Goal: Communication & Community: Answer question/provide support

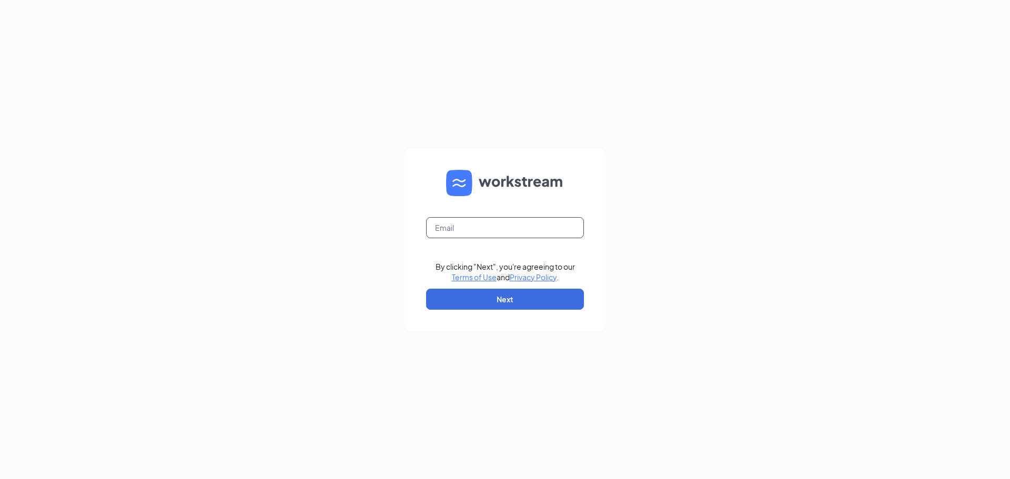
click at [474, 227] on input "text" at bounding box center [505, 227] width 158 height 21
type input "sfculvers100@gmail.com"
click at [442, 296] on button "Next" at bounding box center [505, 299] width 158 height 21
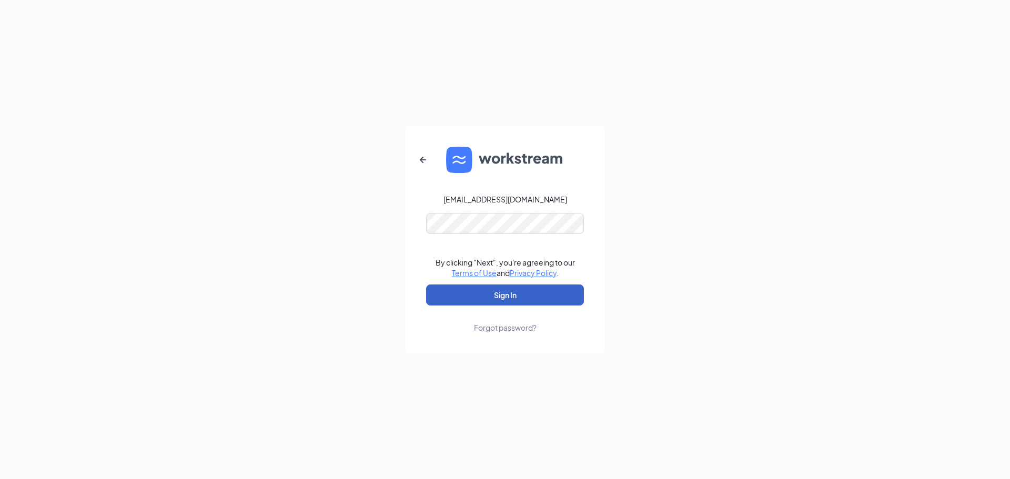
click at [458, 302] on button "Sign In" at bounding box center [505, 295] width 158 height 21
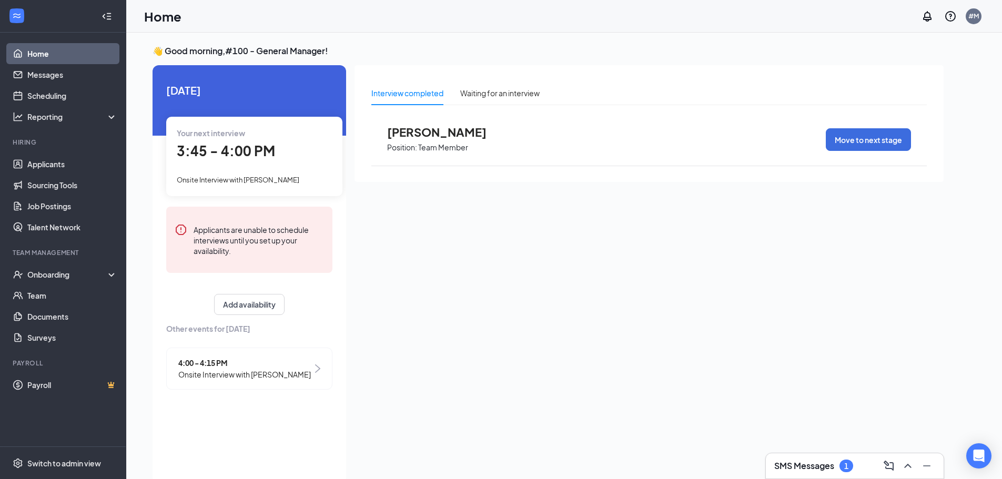
click at [816, 471] on h3 "SMS Messages" at bounding box center [804, 466] width 60 height 12
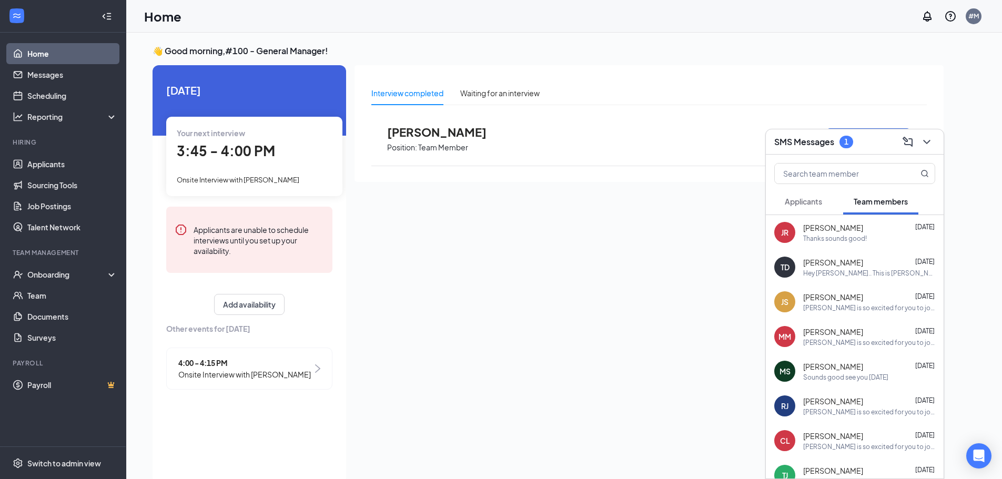
click at [845, 343] on div "[PERSON_NAME] is so excited for you to join our team! Do you know anyone else w…" at bounding box center [869, 342] width 132 height 9
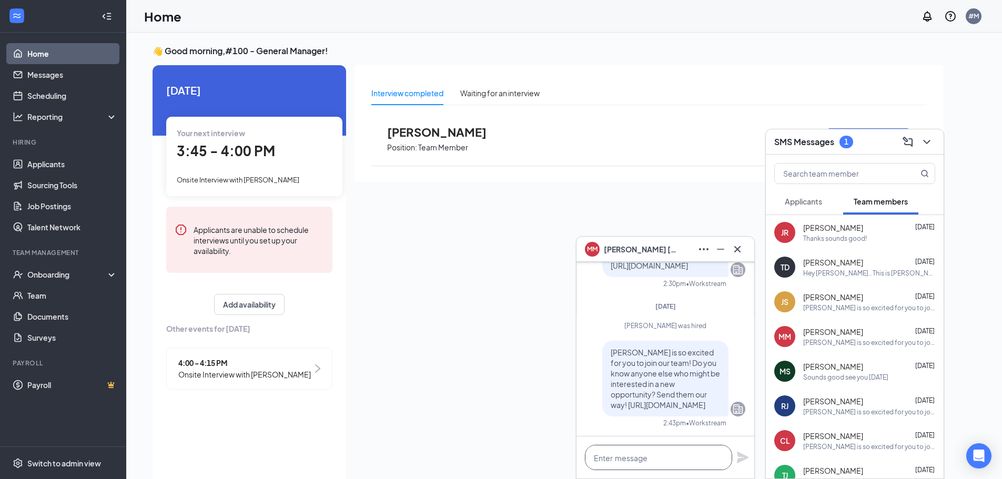
click at [672, 449] on textarea at bounding box center [658, 457] width 147 height 25
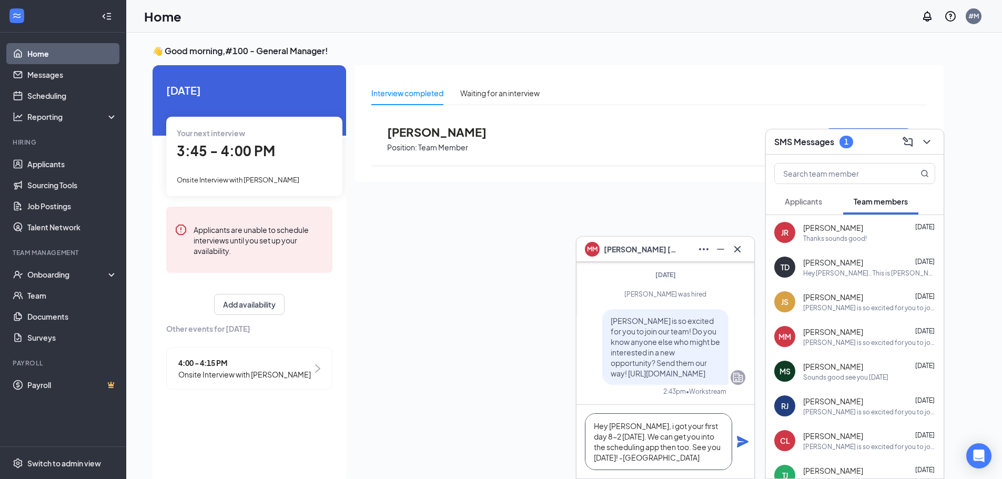
type textarea "Hey [PERSON_NAME], i got your first day 8-2 [DATE]. We can get you into the sch…"
click at [740, 445] on icon "Plane" at bounding box center [743, 442] width 12 height 12
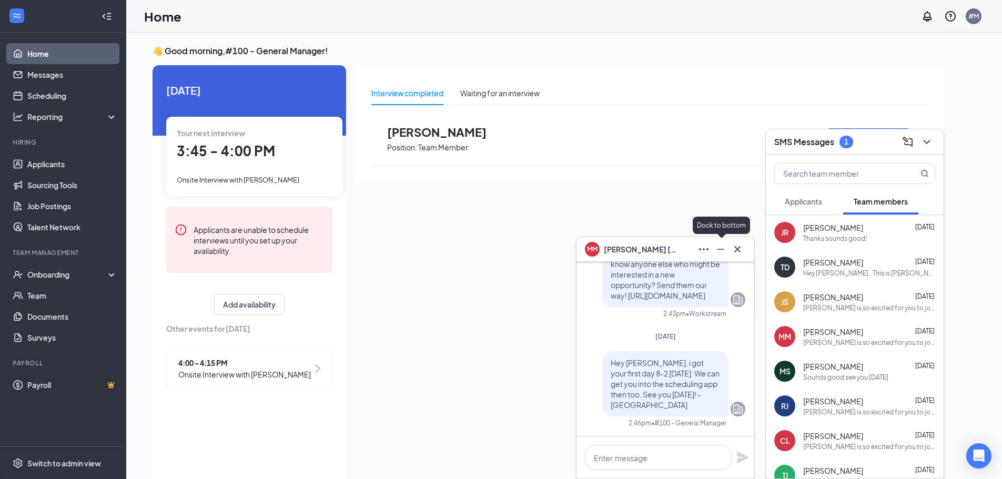
click at [720, 250] on icon "Minimize" at bounding box center [720, 249] width 13 height 13
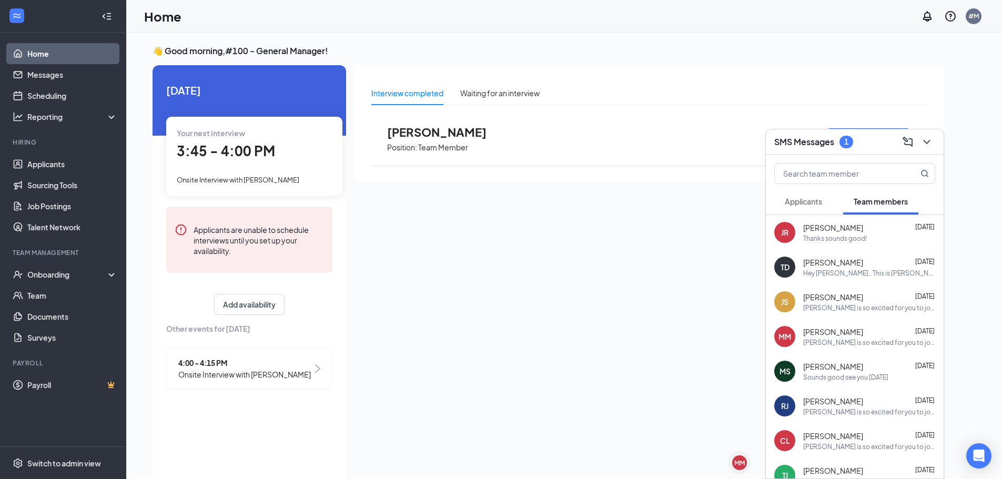
click at [857, 306] on div "Culver's is so excited for you to join our team! Do you know anyone else who mi…" at bounding box center [869, 308] width 132 height 9
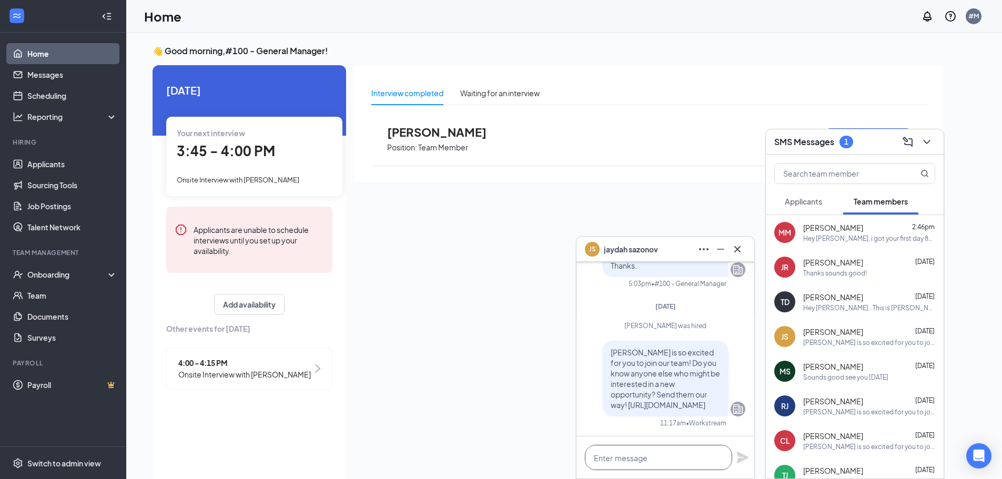
click at [672, 466] on textarea at bounding box center [658, 457] width 147 height 25
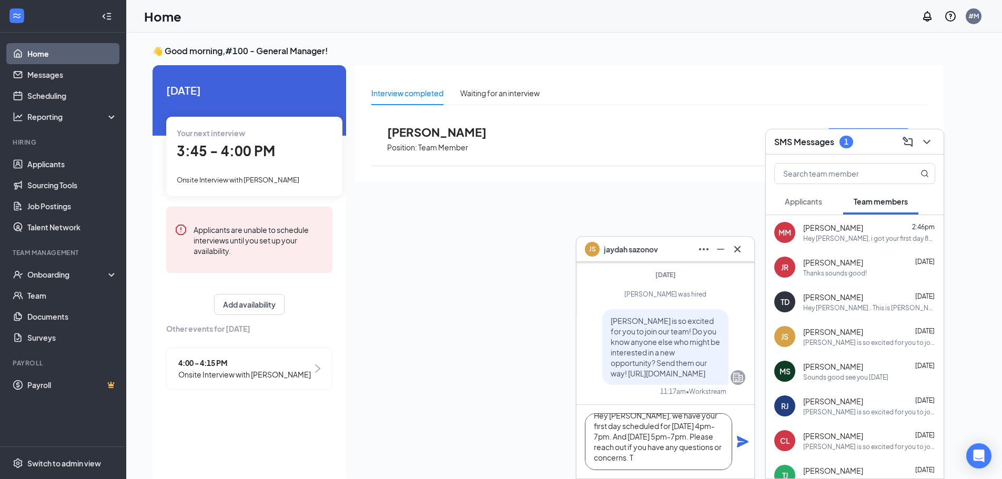
scroll to position [22, 0]
type textarea "Hey [PERSON_NAME], we have your first day scheduled for [DATE] 4pm-7pm. And [DA…"
click at [744, 441] on icon "Plane" at bounding box center [743, 442] width 12 height 12
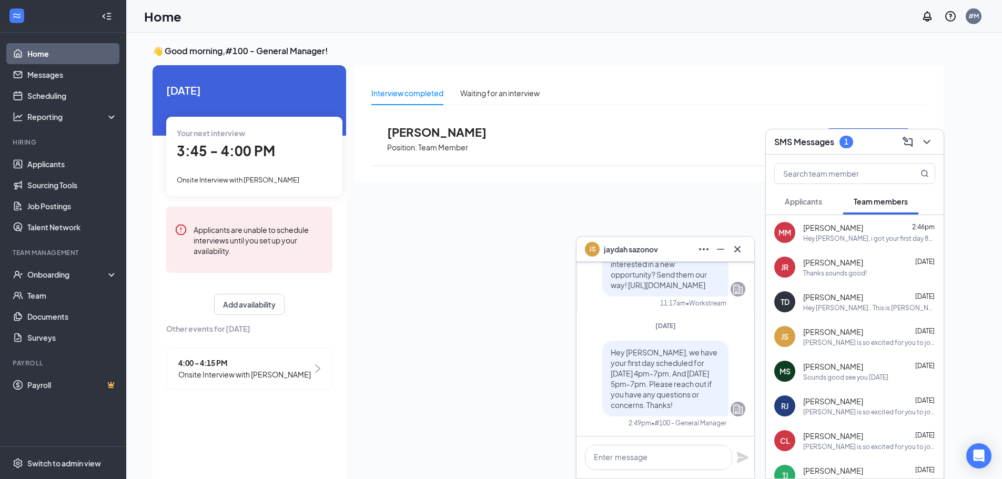
scroll to position [0, 0]
click at [736, 255] on icon "Cross" at bounding box center [737, 249] width 13 height 13
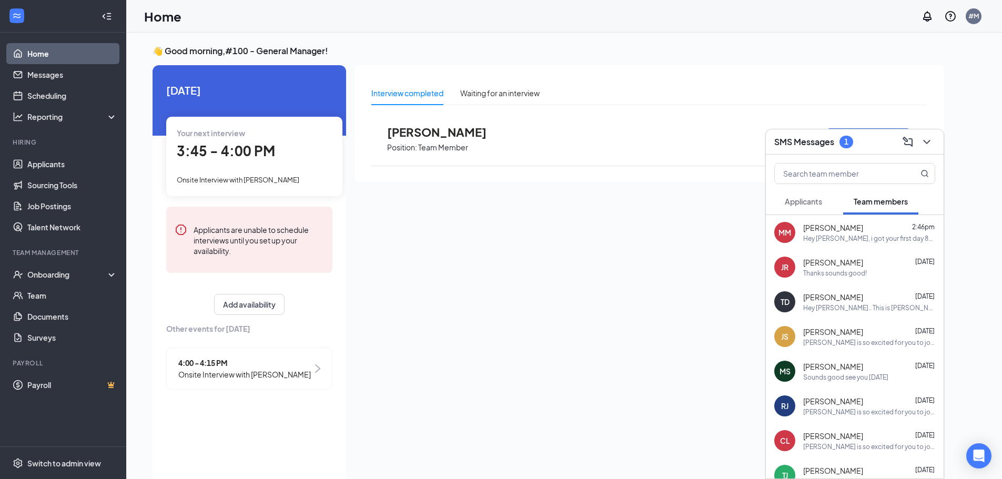
click at [836, 264] on span "[PERSON_NAME]" at bounding box center [833, 262] width 60 height 11
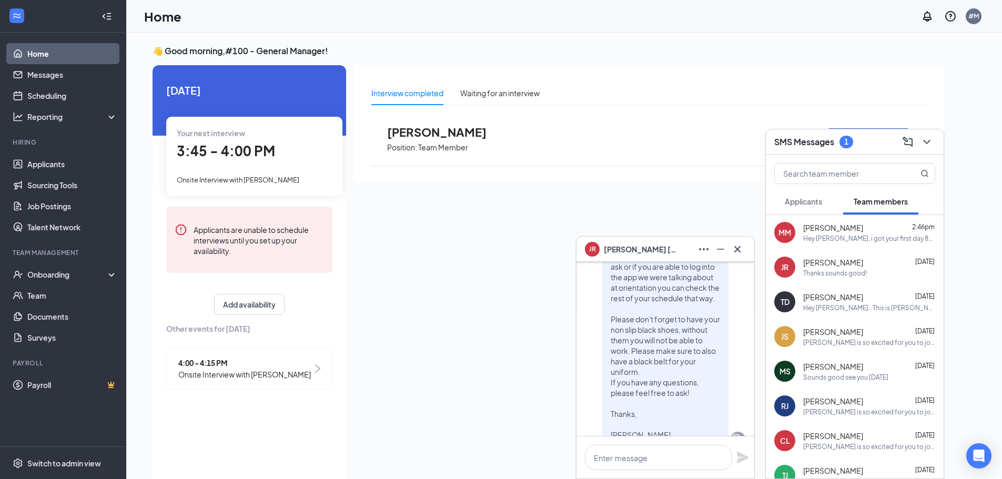
scroll to position [-85, 0]
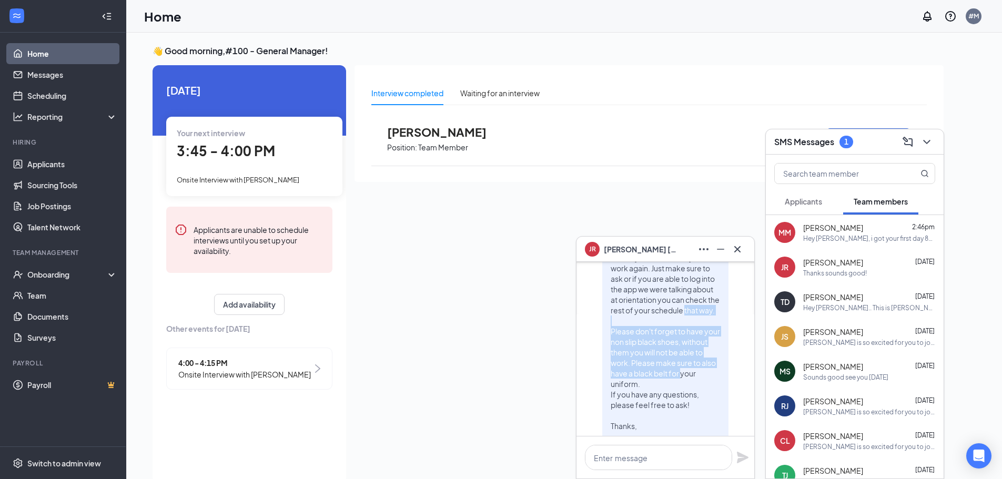
drag, startPoint x: 662, startPoint y: 382, endPoint x: 603, endPoint y: 329, distance: 78.6
click at [611, 329] on p "Hey Jason. This is Sarah with Culvers. I was just reaching out to you to let yo…" at bounding box center [665, 295] width 109 height 316
copy span "Please don't forget to have your non slip black shoes, without them you will no…"
click at [865, 347] on div "JS jaydah sazonov Oct 7 Culver's is so excited for you to join our team! Do you…" at bounding box center [855, 336] width 178 height 35
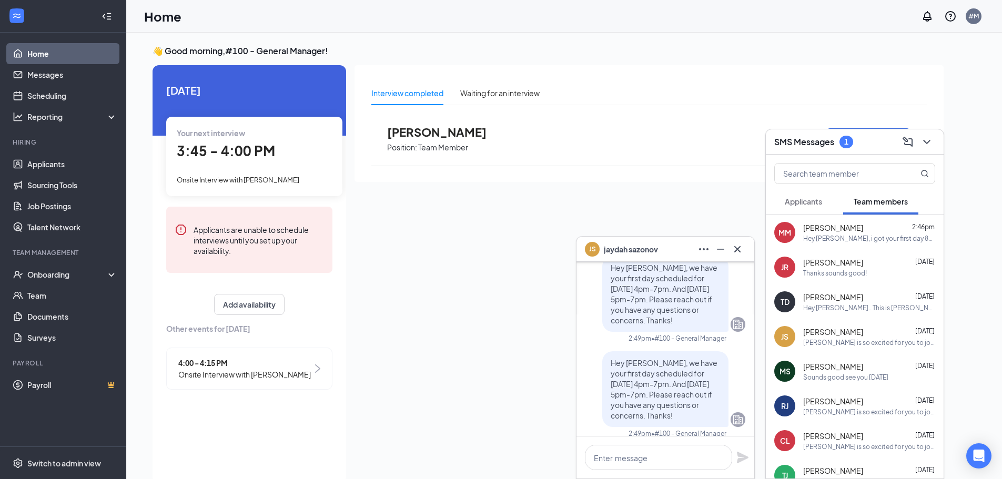
scroll to position [0, 0]
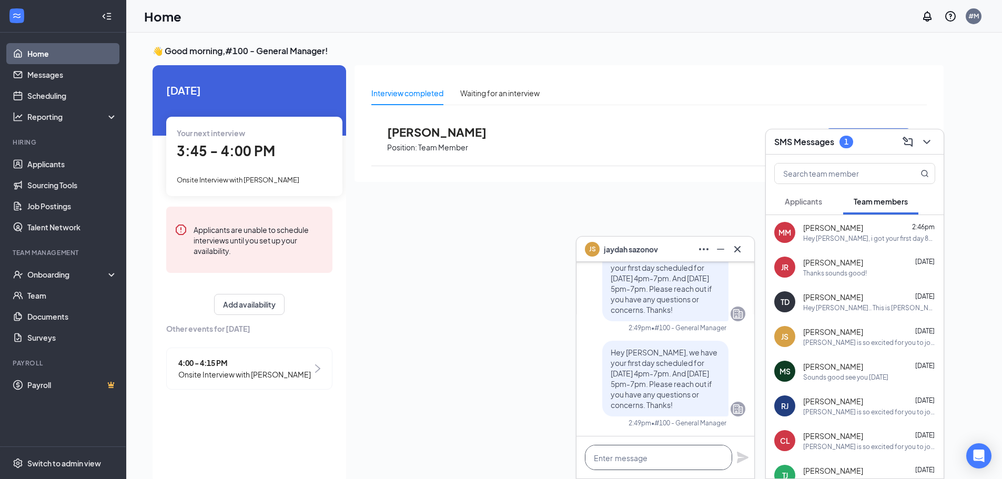
paste textarea "Please don't forget to have your non slip black shoes, without them you will no…"
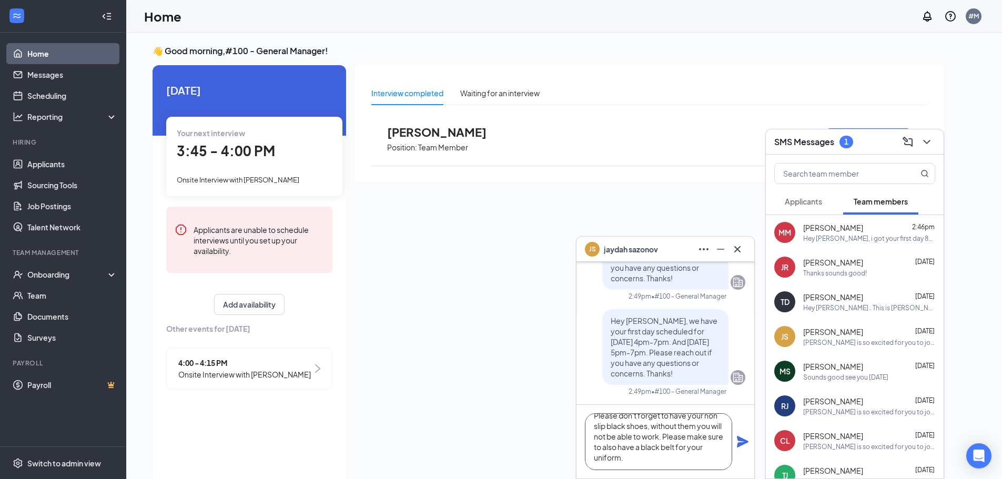
type textarea "Please don't forget to have your non slip black shoes, without them you will no…"
click at [739, 440] on icon "Plane" at bounding box center [743, 442] width 12 height 12
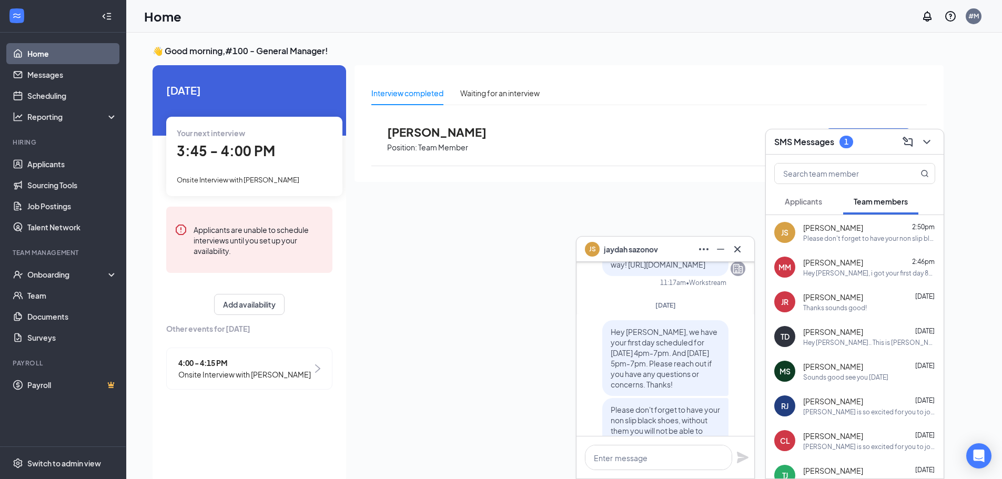
scroll to position [0, 0]
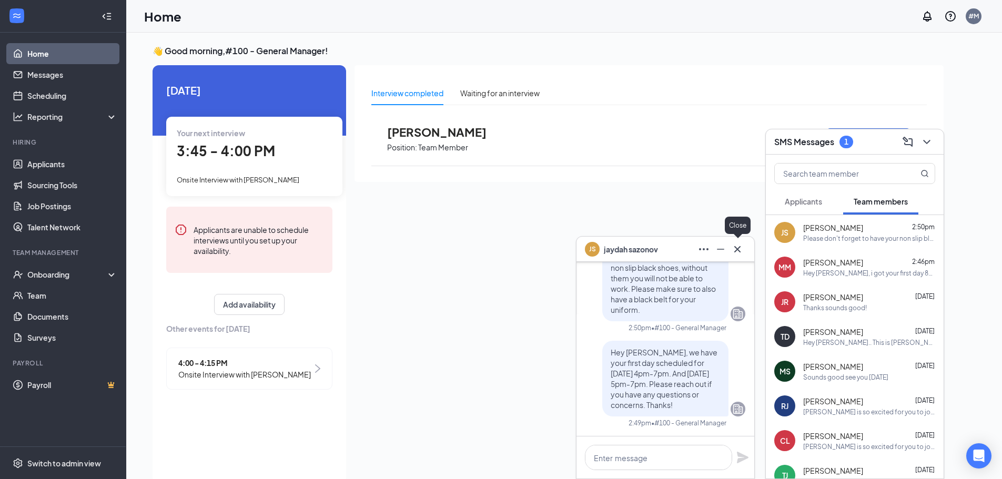
click at [739, 257] on button at bounding box center [737, 249] width 17 height 17
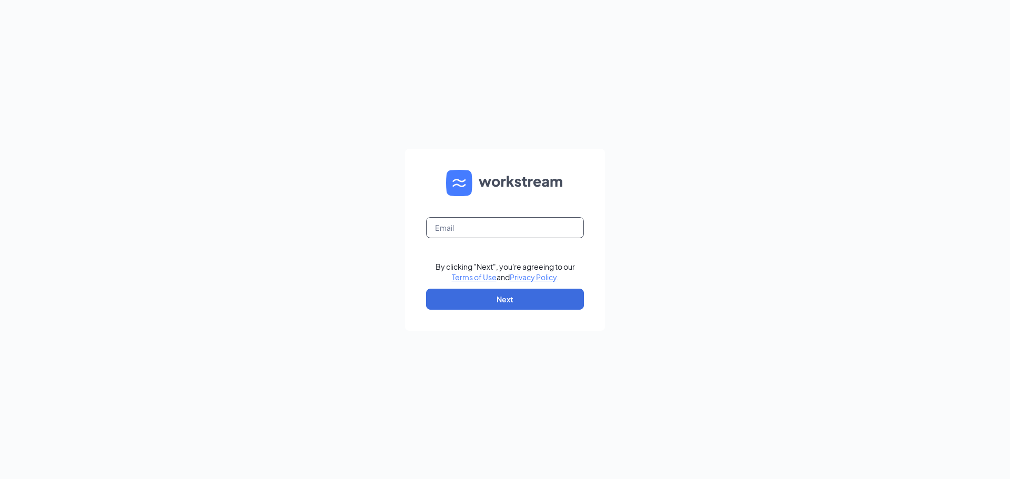
click at [468, 231] on input "text" at bounding box center [505, 227] width 158 height 21
type input "[EMAIL_ADDRESS][DOMAIN_NAME]"
click at [435, 247] on form "sfculvers100@gmail.com By clicking "Next", you're agreeing to our Terms of Use …" at bounding box center [505, 240] width 200 height 182
click at [441, 297] on button "Next" at bounding box center [505, 299] width 158 height 21
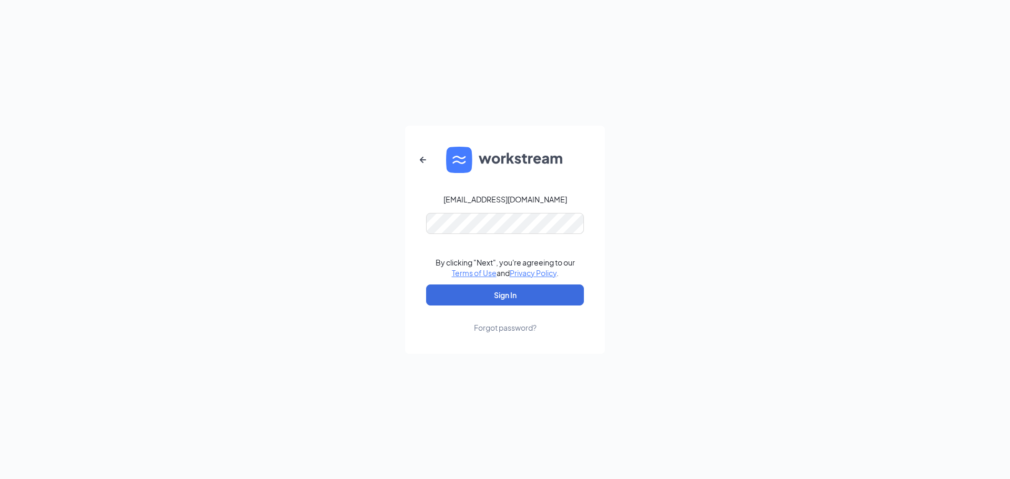
click at [442, 259] on div "By clicking "Next", you're agreeing to our Terms of Use and Privacy Policy ." at bounding box center [505, 267] width 139 height 21
click at [427, 255] on form "sfculvers100@gmail.com Password field is required By clicking "Next", you're ag…" at bounding box center [505, 240] width 200 height 228
click at [434, 291] on button "Sign In" at bounding box center [505, 295] width 158 height 21
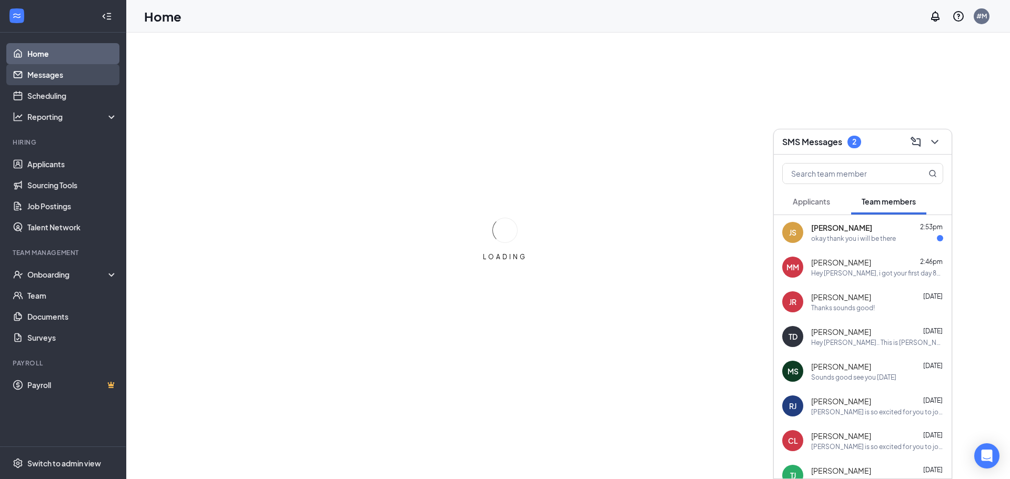
click at [41, 72] on link "Messages" at bounding box center [72, 74] width 90 height 21
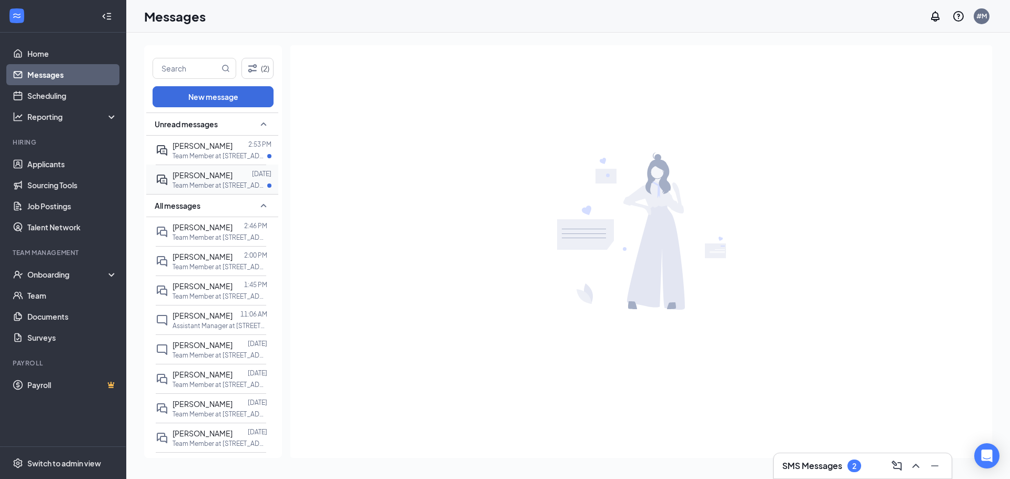
click at [193, 184] on p "Team Member at [STREET_ADDRESS][US_STATE]" at bounding box center [220, 185] width 95 height 9
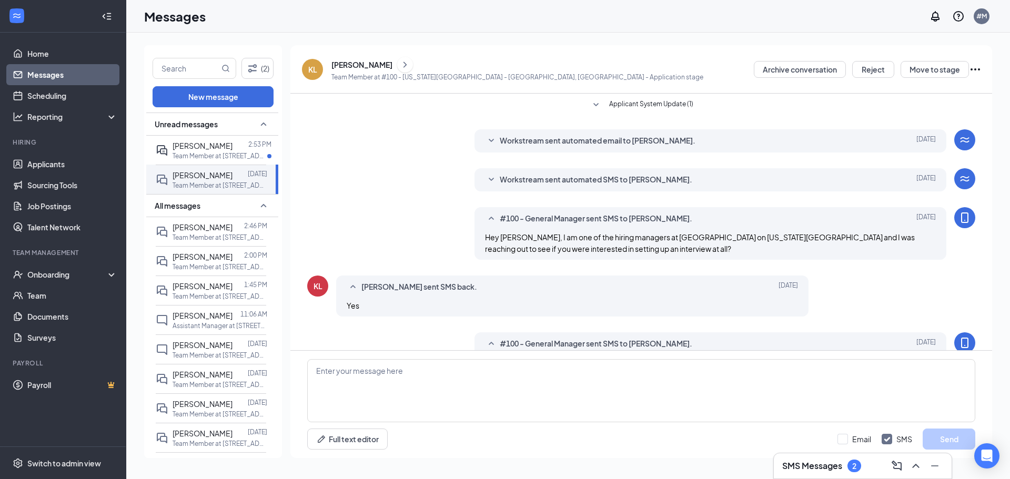
scroll to position [90, 0]
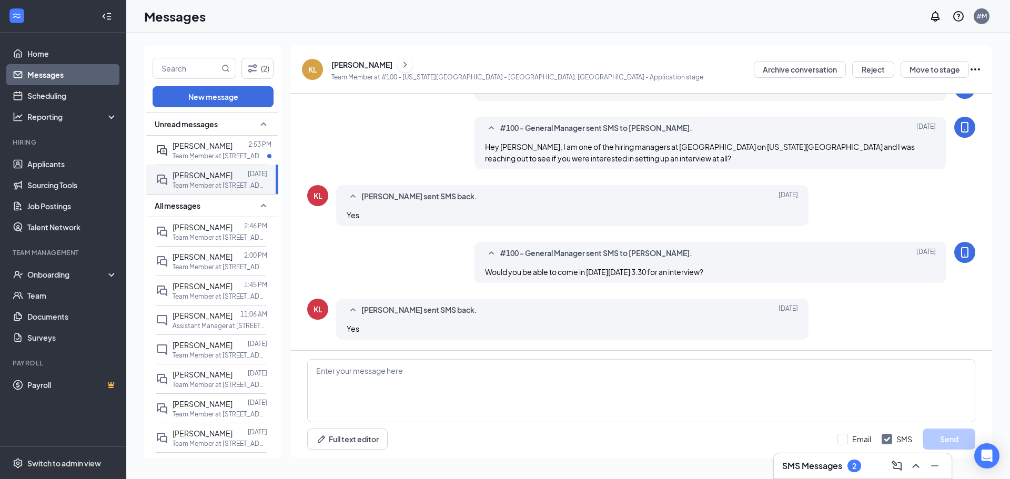
click at [972, 63] on icon "Ellipses" at bounding box center [975, 69] width 13 height 13
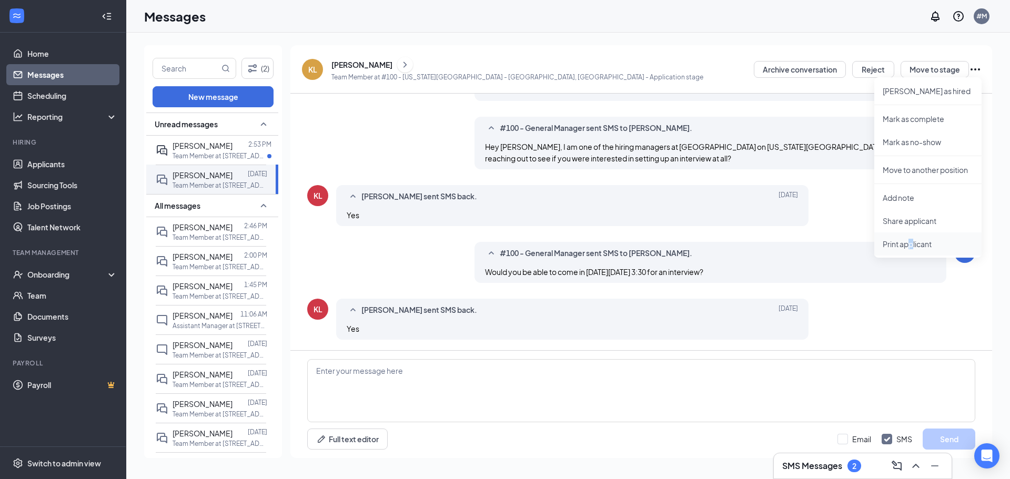
click at [913, 246] on p "Print applicant" at bounding box center [928, 244] width 90 height 11
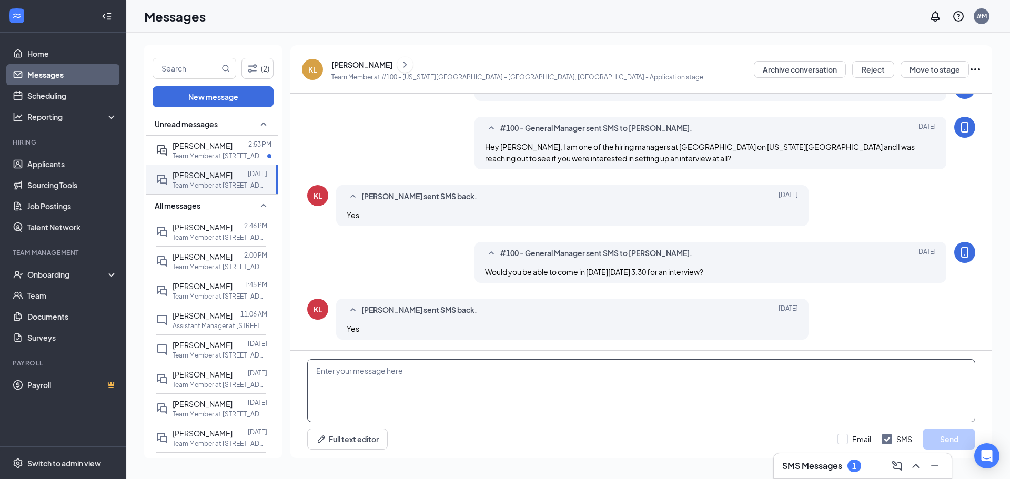
click at [402, 377] on textarea at bounding box center [641, 390] width 668 height 63
type textarea "Sounds great. We will see you then."
click at [922, 437] on div "Email SMS Send" at bounding box center [906, 439] width 138 height 21
click at [948, 450] on div "Sounds great. We will see you then. Full text editor Email SMS Send" at bounding box center [641, 404] width 702 height 107
click at [954, 448] on button "Send" at bounding box center [949, 439] width 53 height 21
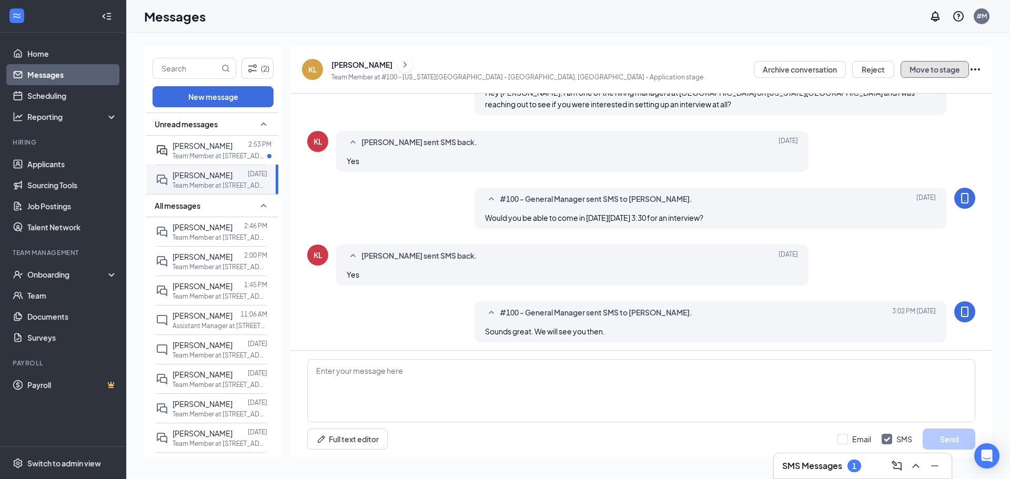
scroll to position [147, 0]
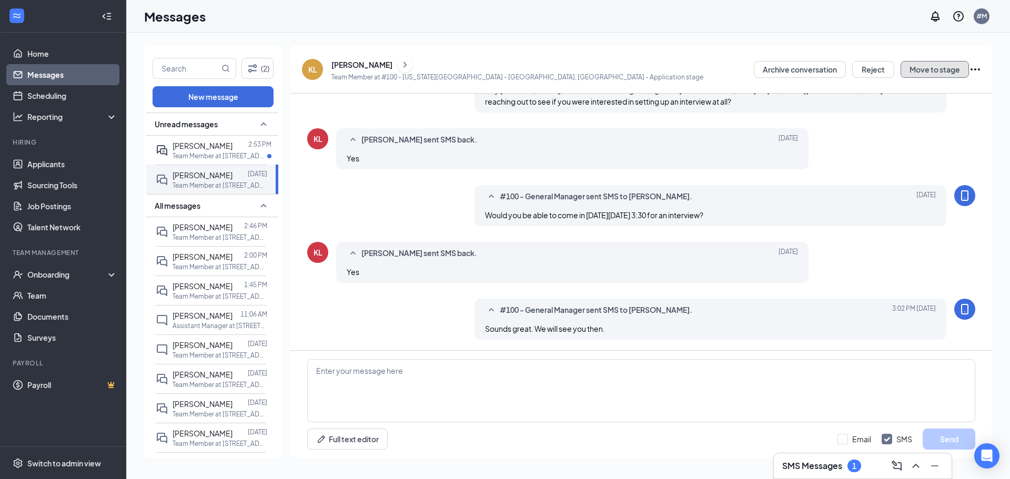
click at [933, 63] on button "Move to stage" at bounding box center [935, 69] width 68 height 17
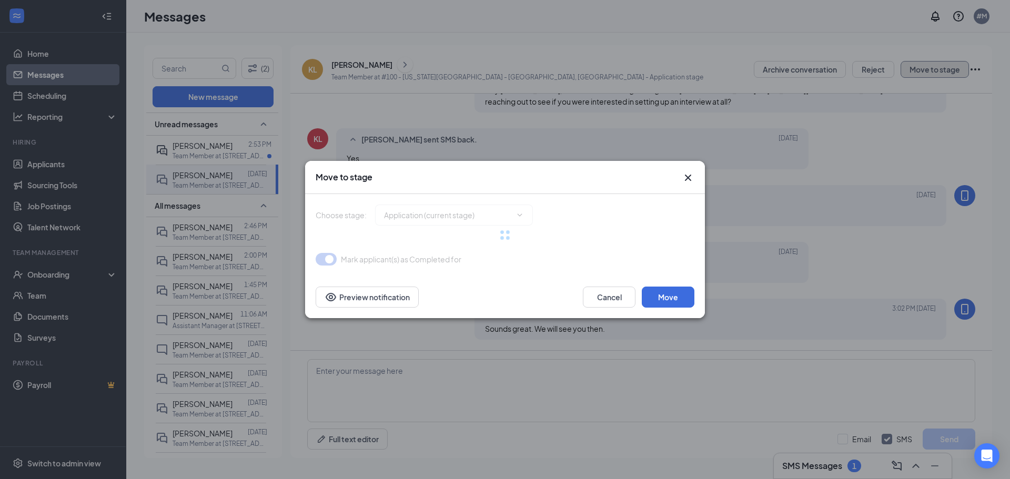
type input "Onsite Interview (next stage)"
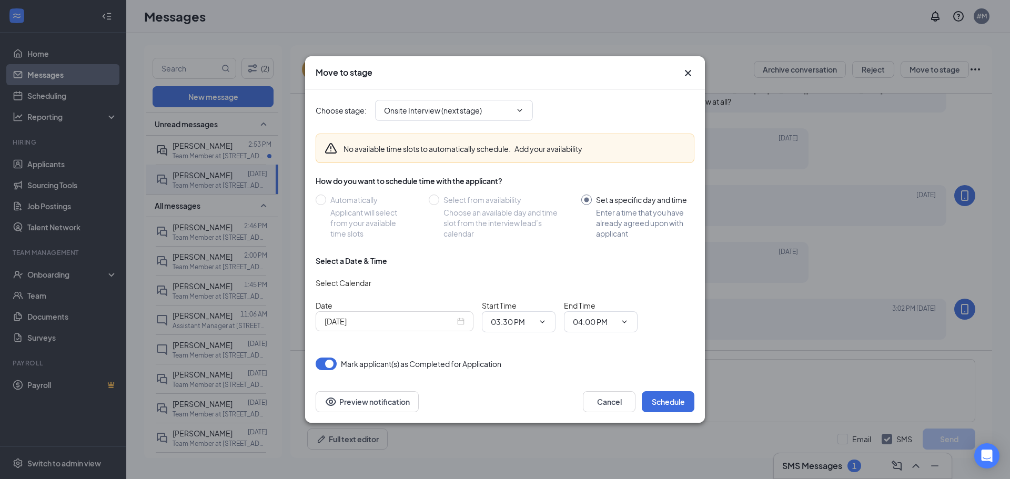
click at [466, 318] on div "[DATE]" at bounding box center [395, 321] width 158 height 20
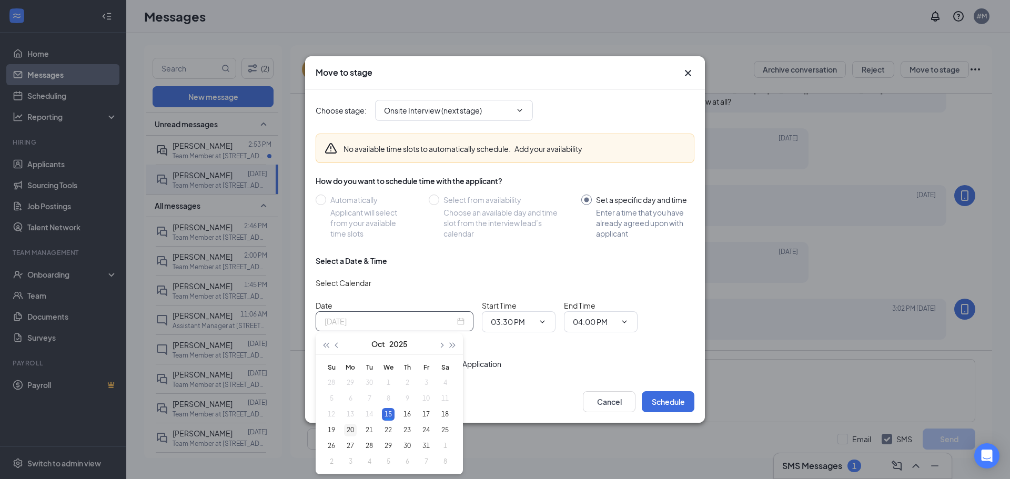
type input "[DATE]"
click at [348, 433] on div "20" at bounding box center [350, 430] width 13 height 13
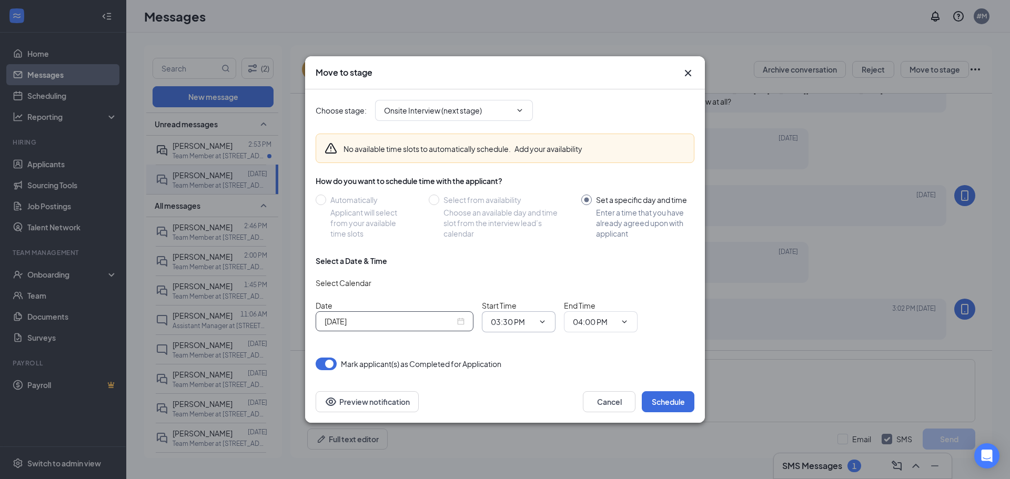
click at [534, 322] on span "03:30 PM" at bounding box center [519, 321] width 74 height 21
click at [572, 347] on div "Choose stage : Onsite Interview (next stage) No available time slots to automat…" at bounding box center [505, 229] width 379 height 281
click at [671, 405] on button "Schedule" at bounding box center [668, 401] width 53 height 21
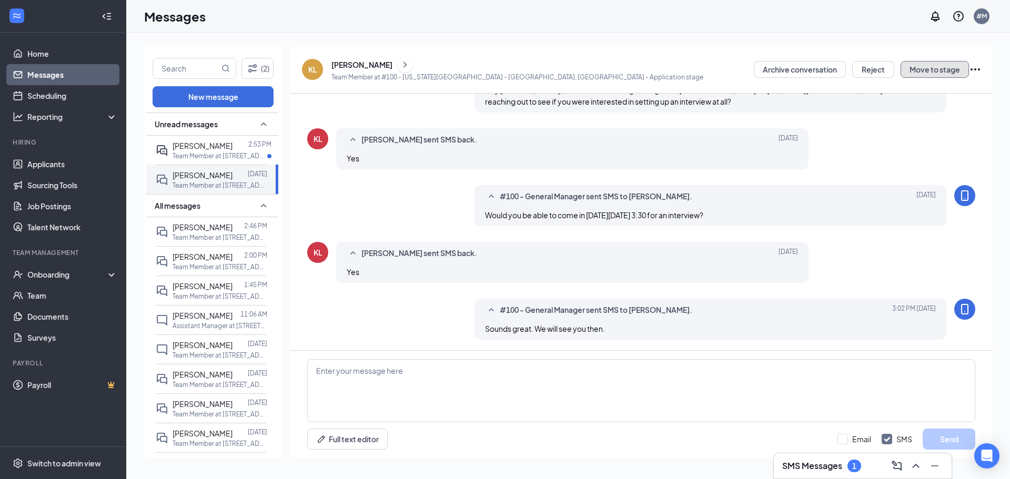
click at [935, 66] on button "Move to stage" at bounding box center [935, 69] width 68 height 17
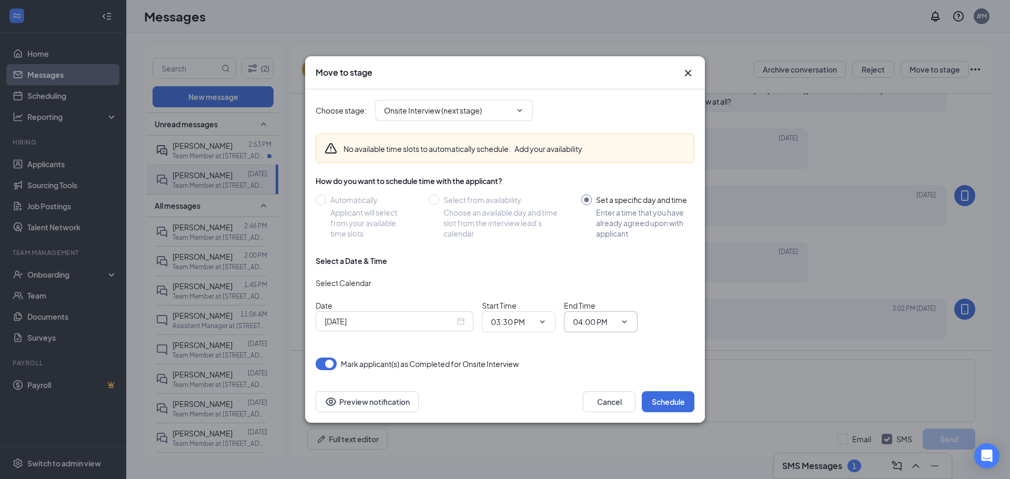
click at [624, 320] on icon "ChevronDown" at bounding box center [624, 322] width 8 height 8
click at [461, 324] on div "[DATE]" at bounding box center [395, 322] width 140 height 12
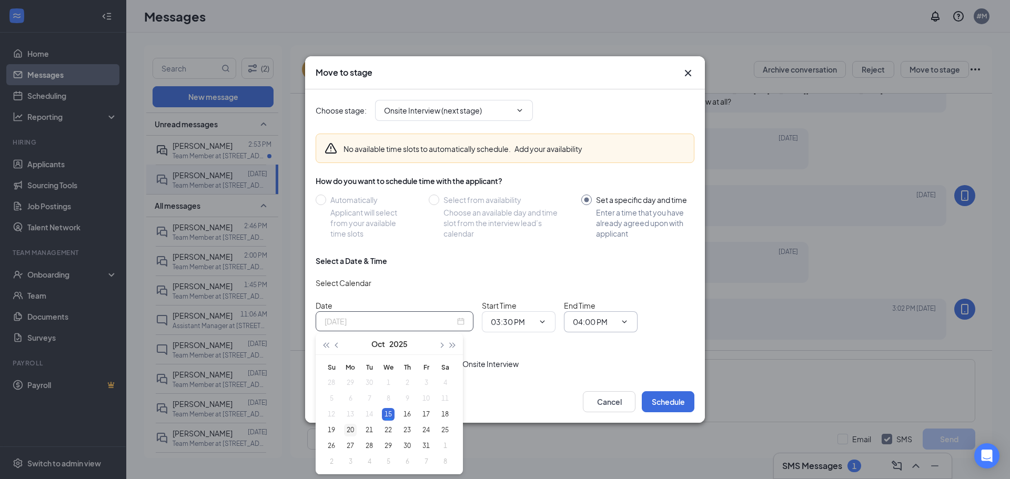
type input "[DATE]"
click at [355, 432] on div "20" at bounding box center [350, 430] width 13 height 13
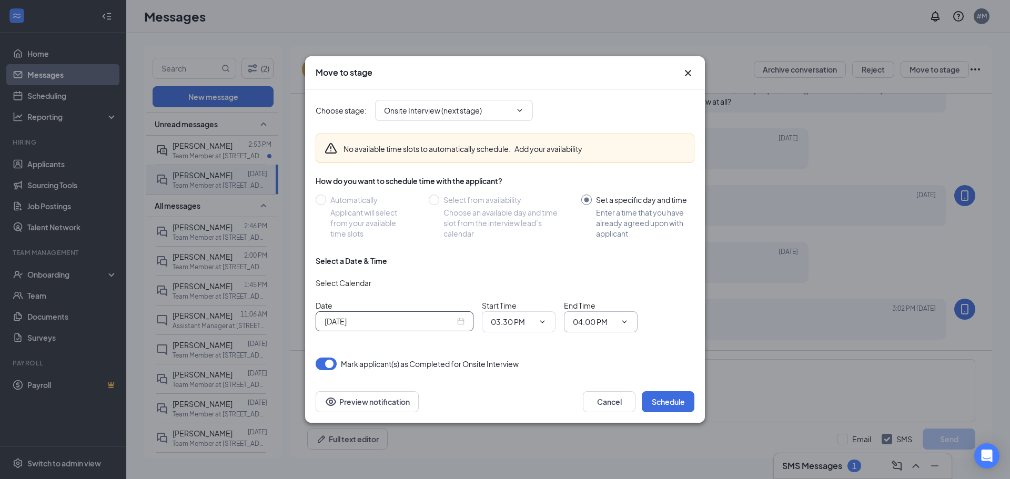
click at [604, 327] on input "04:00 PM" at bounding box center [594, 322] width 43 height 12
click at [610, 257] on div "04:15 PM" at bounding box center [596, 263] width 31 height 12
click at [588, 319] on input "04:15 PM" at bounding box center [594, 322] width 43 height 12
click at [627, 213] on div "03:45 PM" at bounding box center [609, 214] width 57 height 12
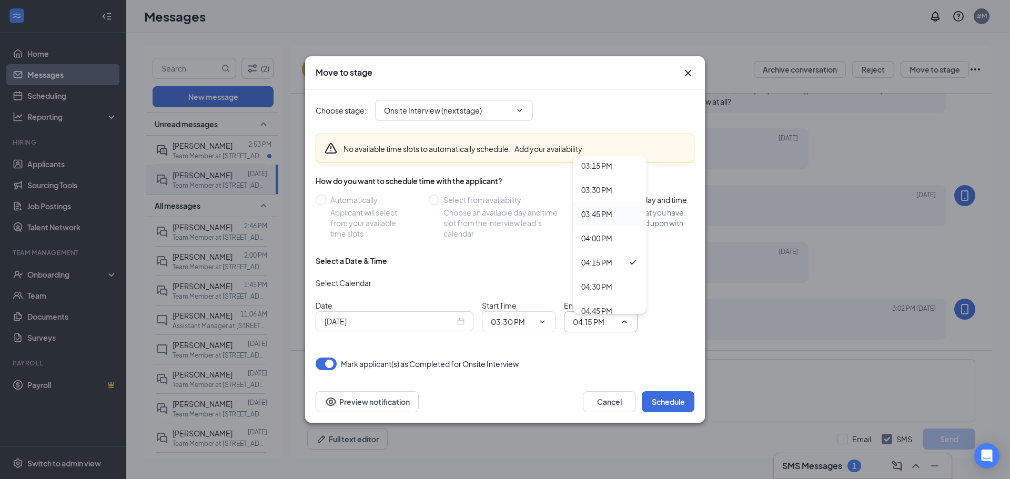
type input "03:45 PM"
click at [684, 398] on button "Schedule" at bounding box center [668, 401] width 53 height 21
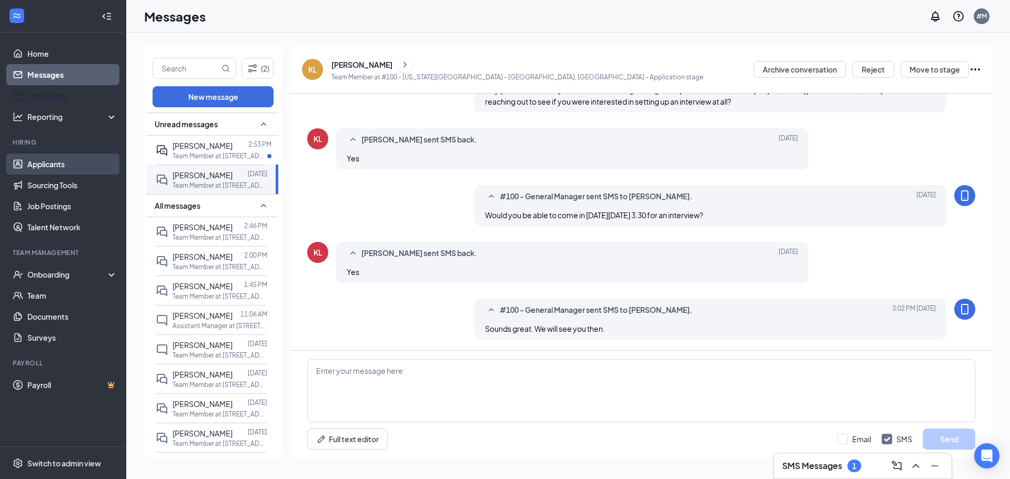
drag, startPoint x: 39, startPoint y: 93, endPoint x: 38, endPoint y: 158, distance: 65.2
click at [39, 93] on link "Scheduling" at bounding box center [72, 95] width 90 height 21
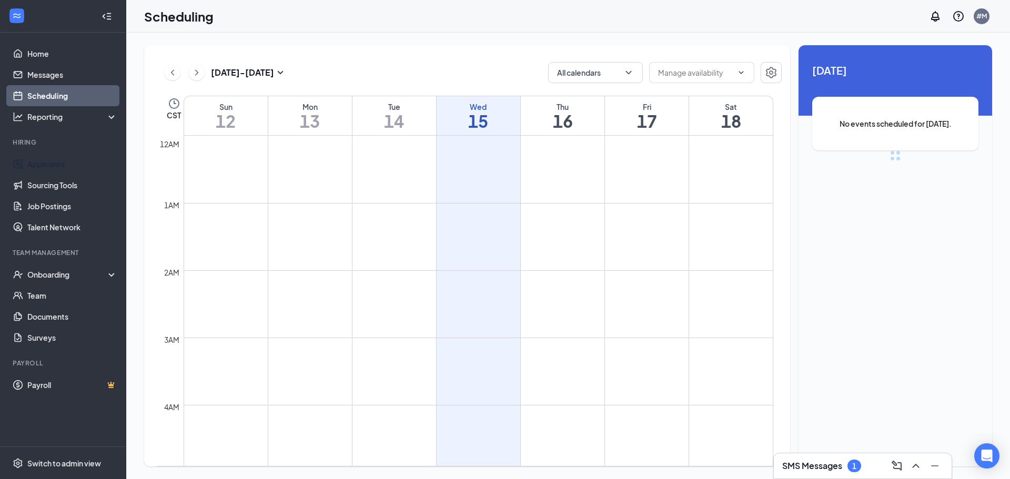
scroll to position [517, 0]
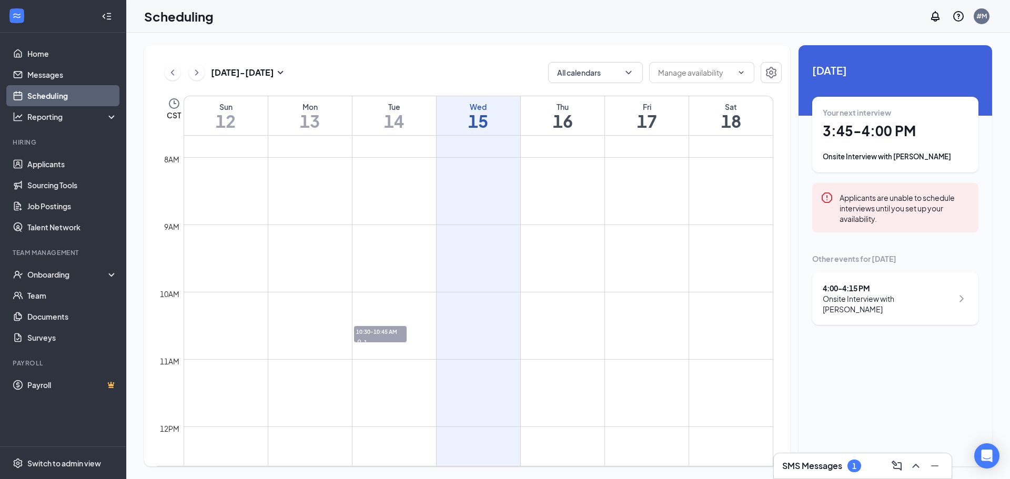
click at [201, 77] on icon "ChevronRight" at bounding box center [196, 72] width 11 height 13
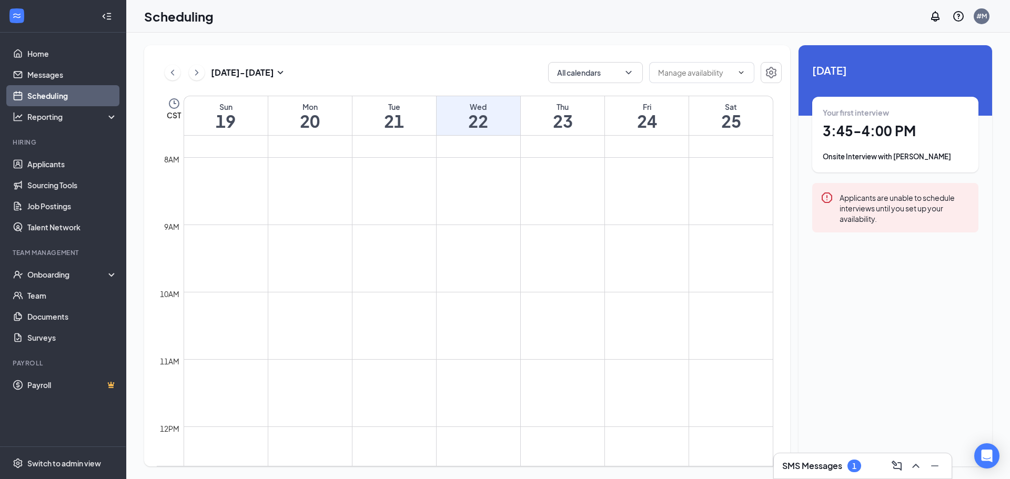
click at [325, 120] on h1 "20" at bounding box center [310, 121] width 84 height 18
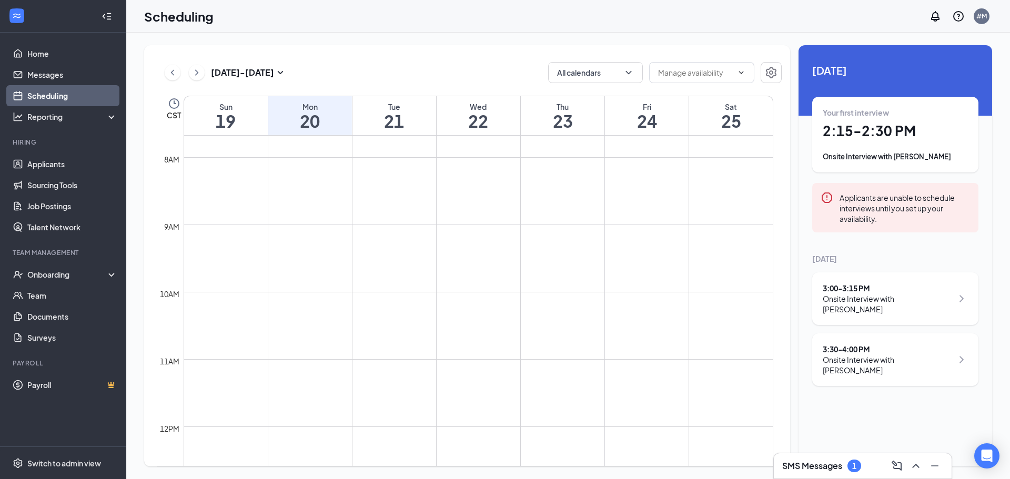
click at [371, 118] on h1 "21" at bounding box center [394, 121] width 84 height 18
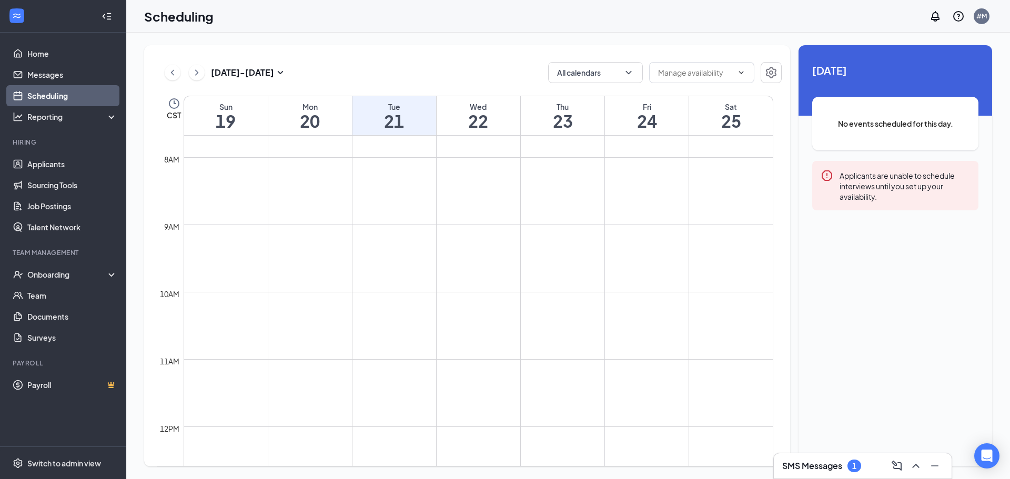
click at [492, 109] on div "Wed" at bounding box center [479, 107] width 84 height 11
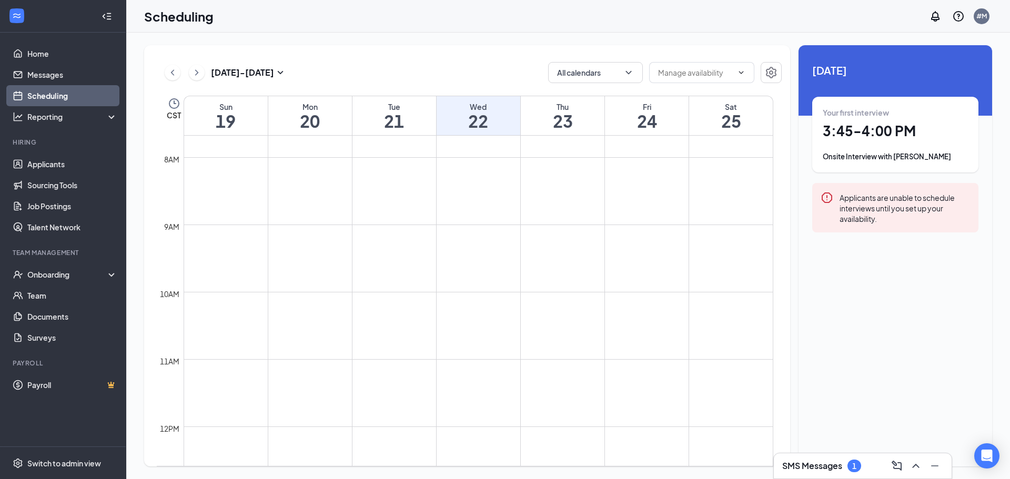
click at [417, 107] on div "Tue" at bounding box center [394, 107] width 84 height 11
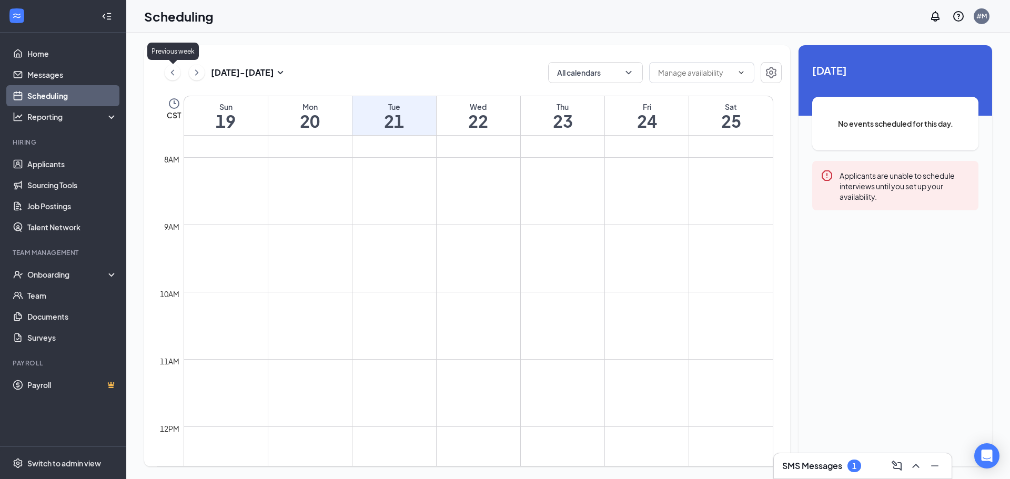
drag, startPoint x: 173, startPoint y: 71, endPoint x: 179, endPoint y: 78, distance: 9.7
click at [176, 71] on icon "ChevronLeft" at bounding box center [172, 72] width 11 height 13
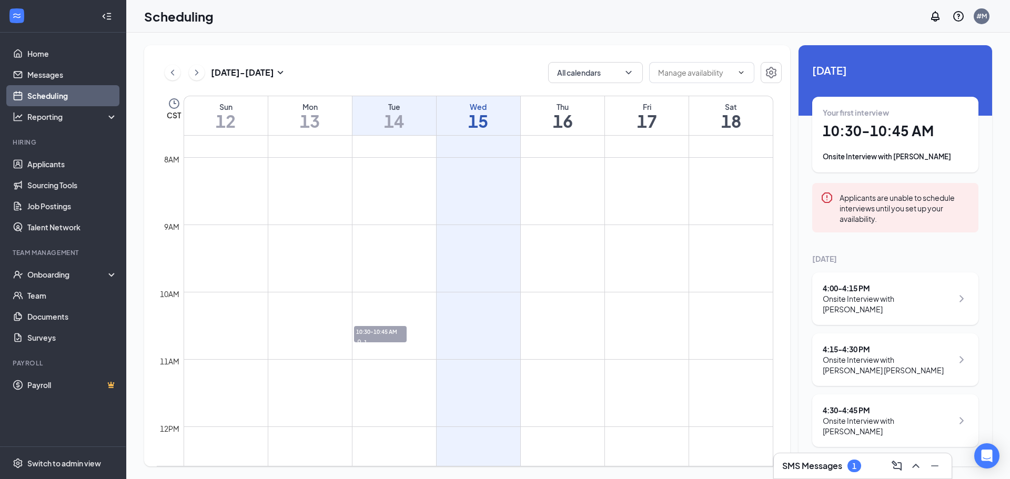
click at [491, 115] on h1 "15" at bounding box center [479, 121] width 84 height 18
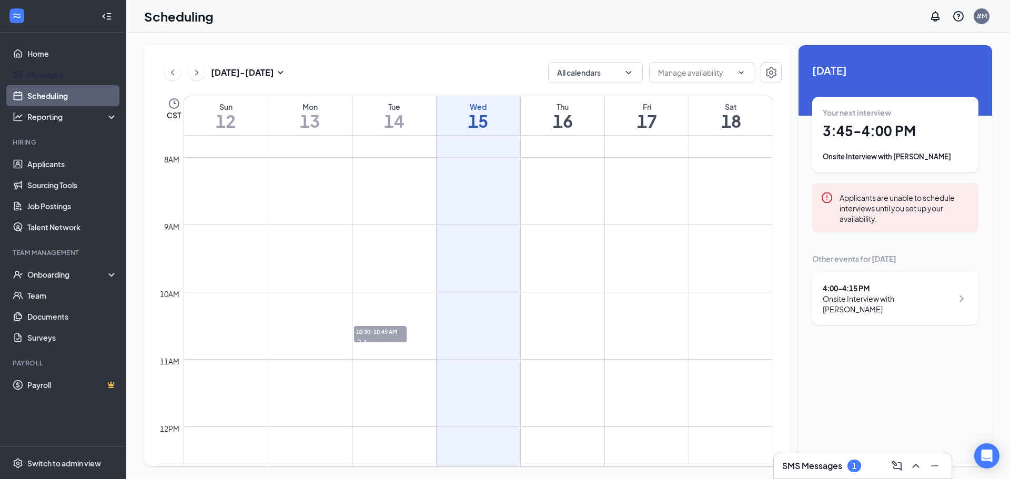
drag, startPoint x: 38, startPoint y: 80, endPoint x: 38, endPoint y: 105, distance: 24.7
click at [38, 80] on link "Messages" at bounding box center [72, 74] width 90 height 21
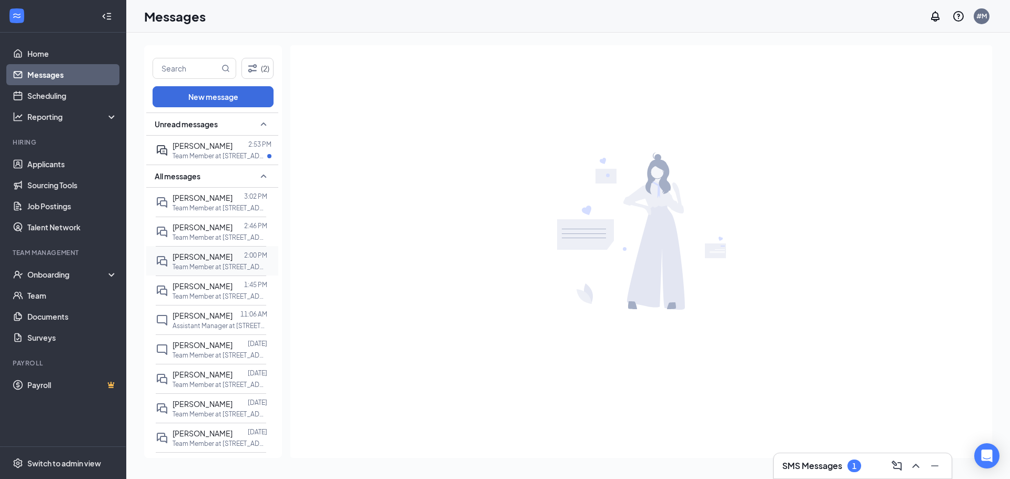
drag, startPoint x: 220, startPoint y: 153, endPoint x: 217, endPoint y: 264, distance: 111.0
click at [220, 153] on p "Team Member at [STREET_ADDRESS][US_STATE]" at bounding box center [220, 155] width 95 height 9
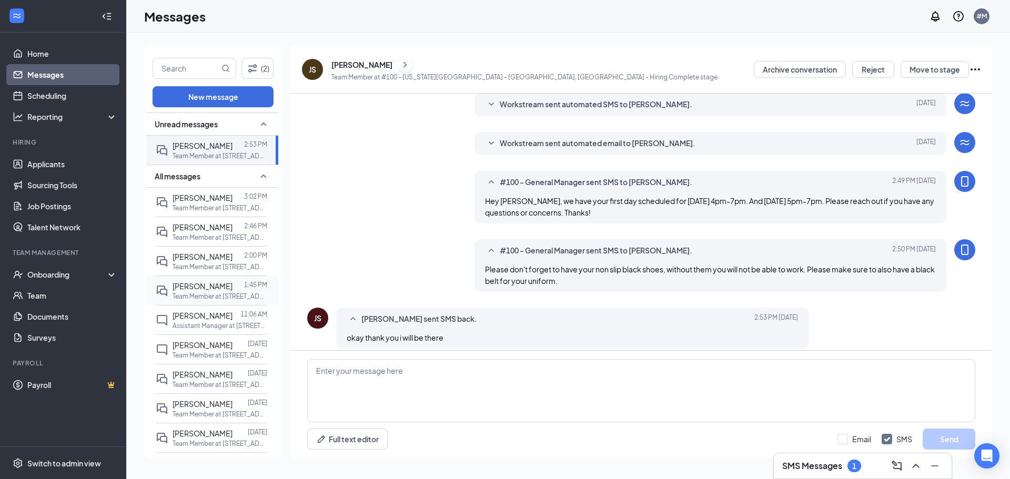
scroll to position [216, 0]
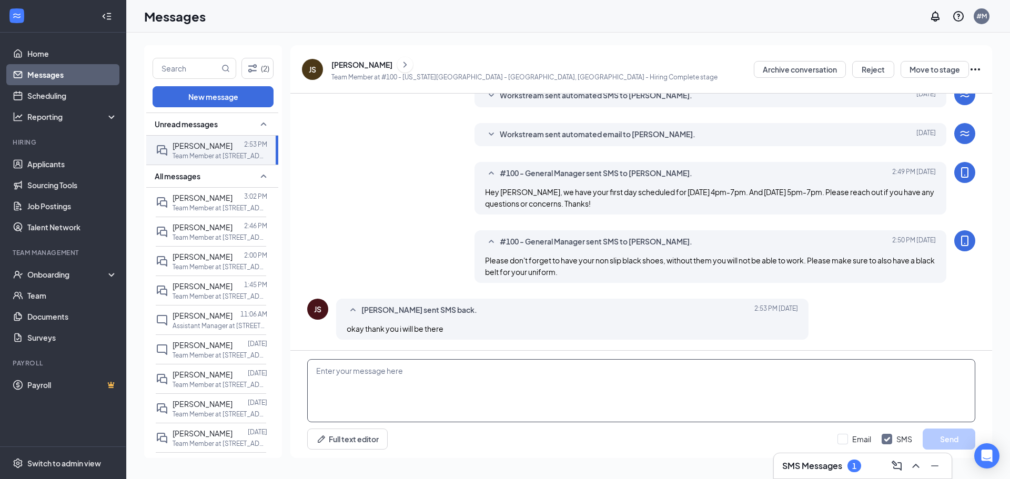
click at [637, 400] on textarea at bounding box center [641, 390] width 668 height 63
click at [223, 235] on p "Team Member at [STREET_ADDRESS][US_STATE]" at bounding box center [220, 237] width 95 height 9
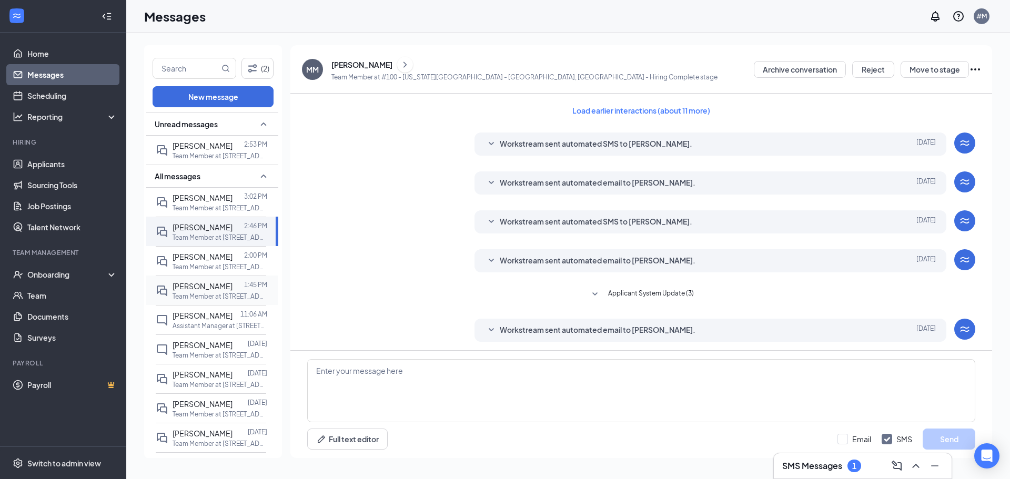
scroll to position [98, 0]
